Goal: Information Seeking & Learning: Learn about a topic

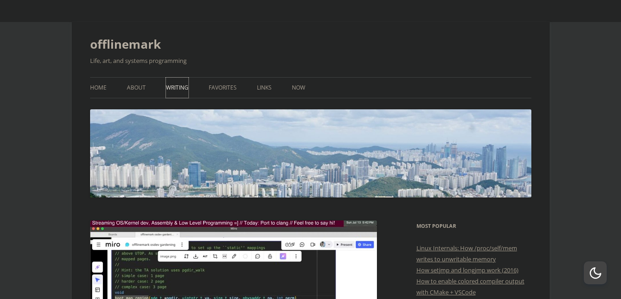
click at [179, 86] on link "Writing" at bounding box center [177, 88] width 23 height 20
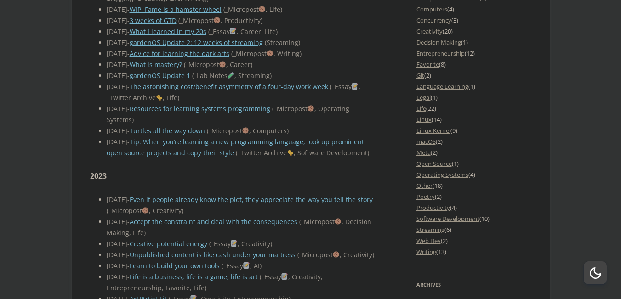
scroll to position [1006, 0]
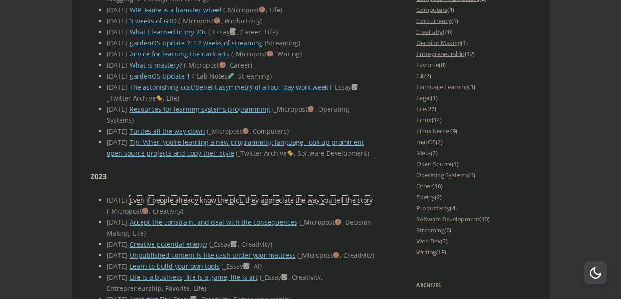
click at [223, 205] on link "Even if people already know the plot, they appreciate the way you tell the story" at bounding box center [251, 200] width 243 height 9
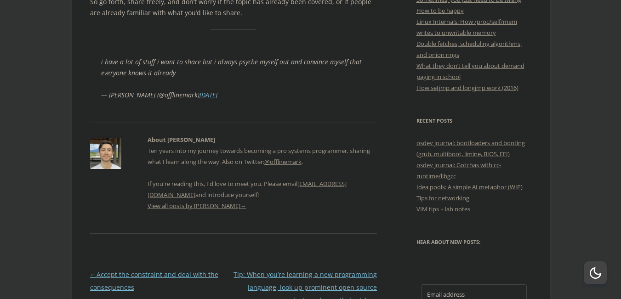
scroll to position [393, 0]
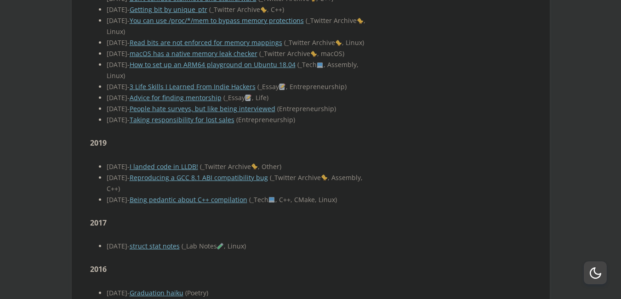
scroll to position [3133, 0]
